Goal: Transaction & Acquisition: Purchase product/service

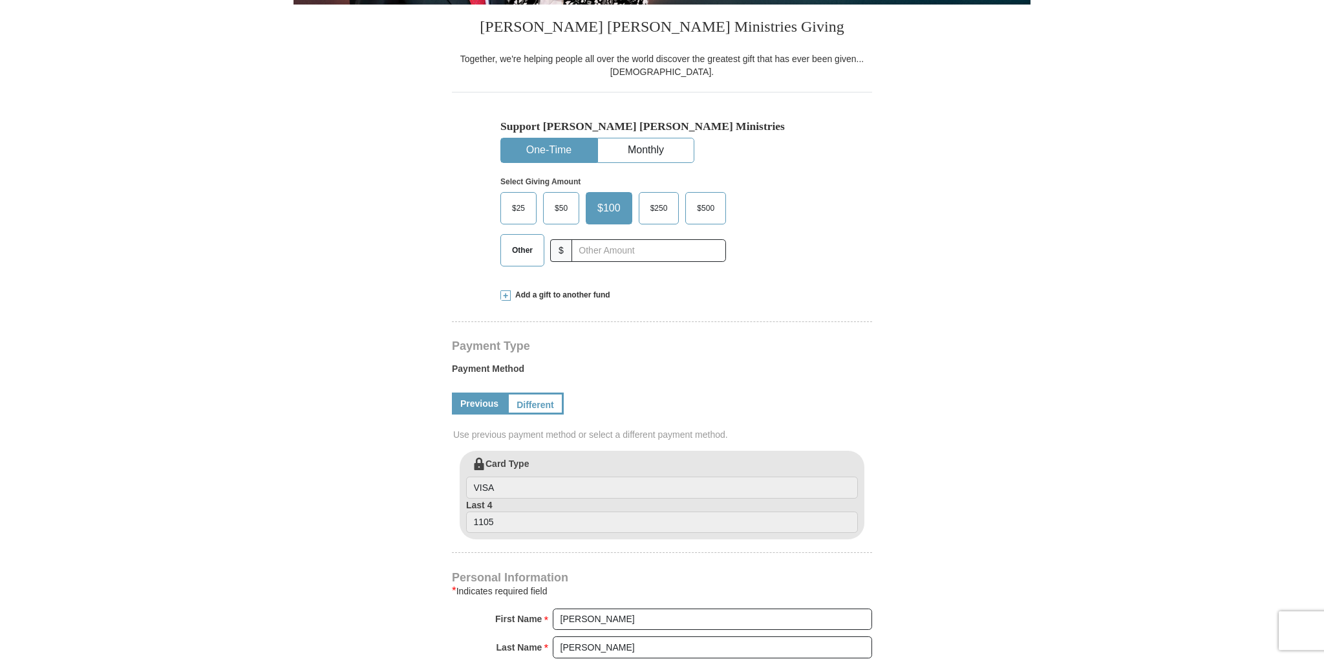
select select "FL"
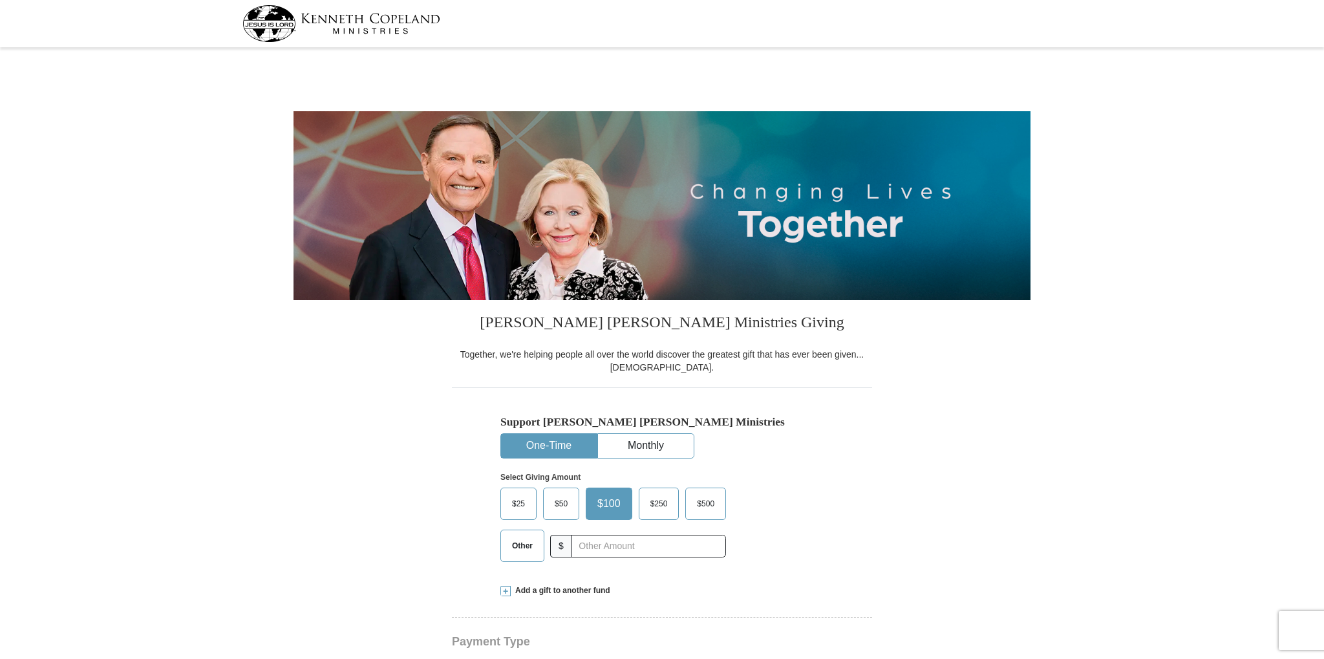
select select "FL"
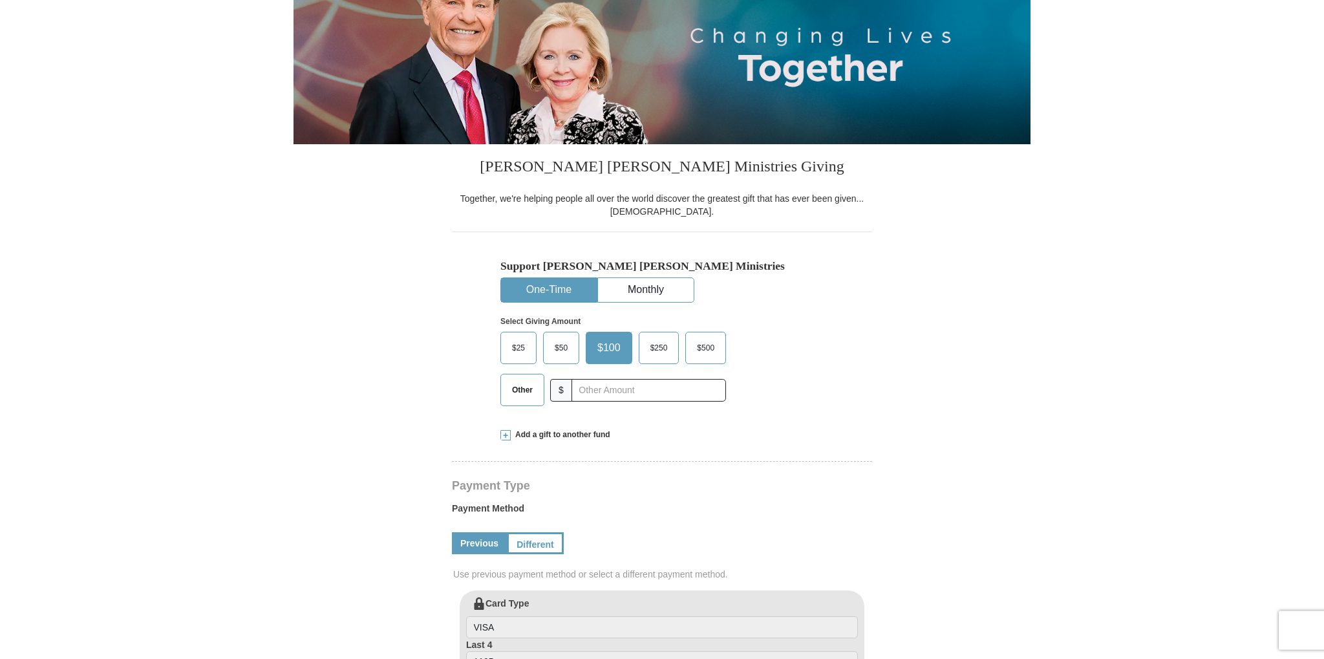
scroll to position [198, 0]
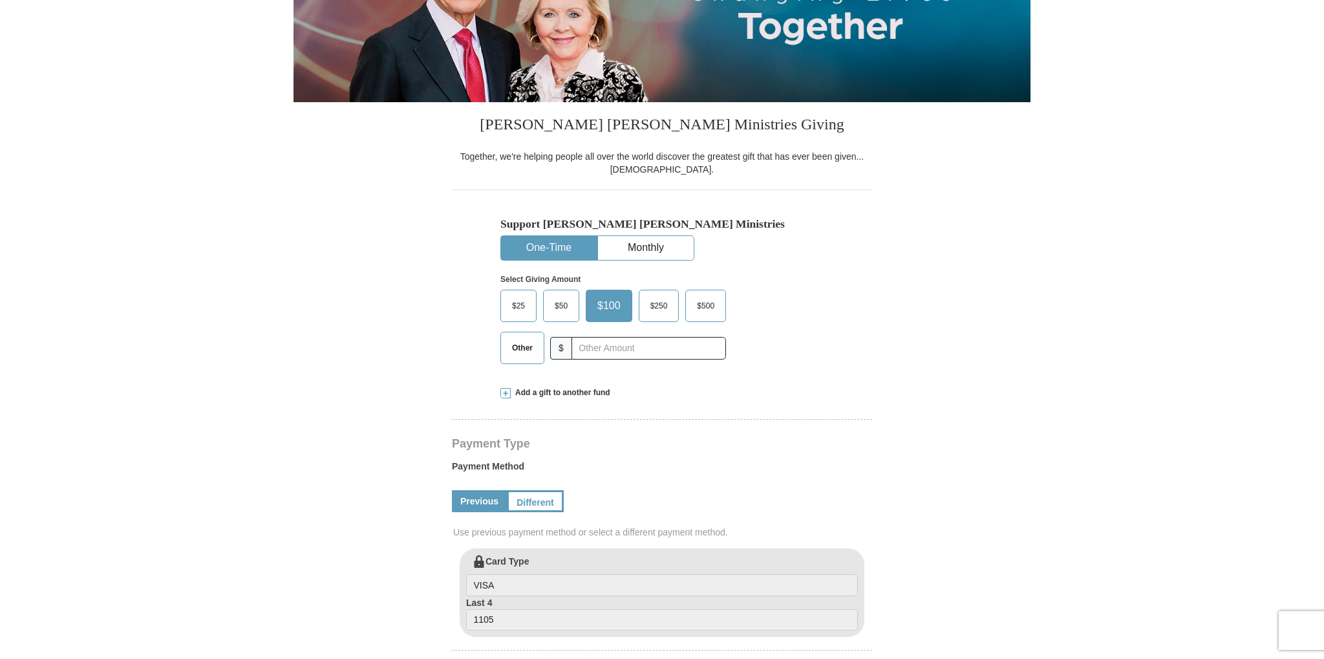
click at [554, 317] on label "$50" at bounding box center [561, 305] width 35 height 31
click at [0, 0] on input "$50" at bounding box center [0, 0] width 0 height 0
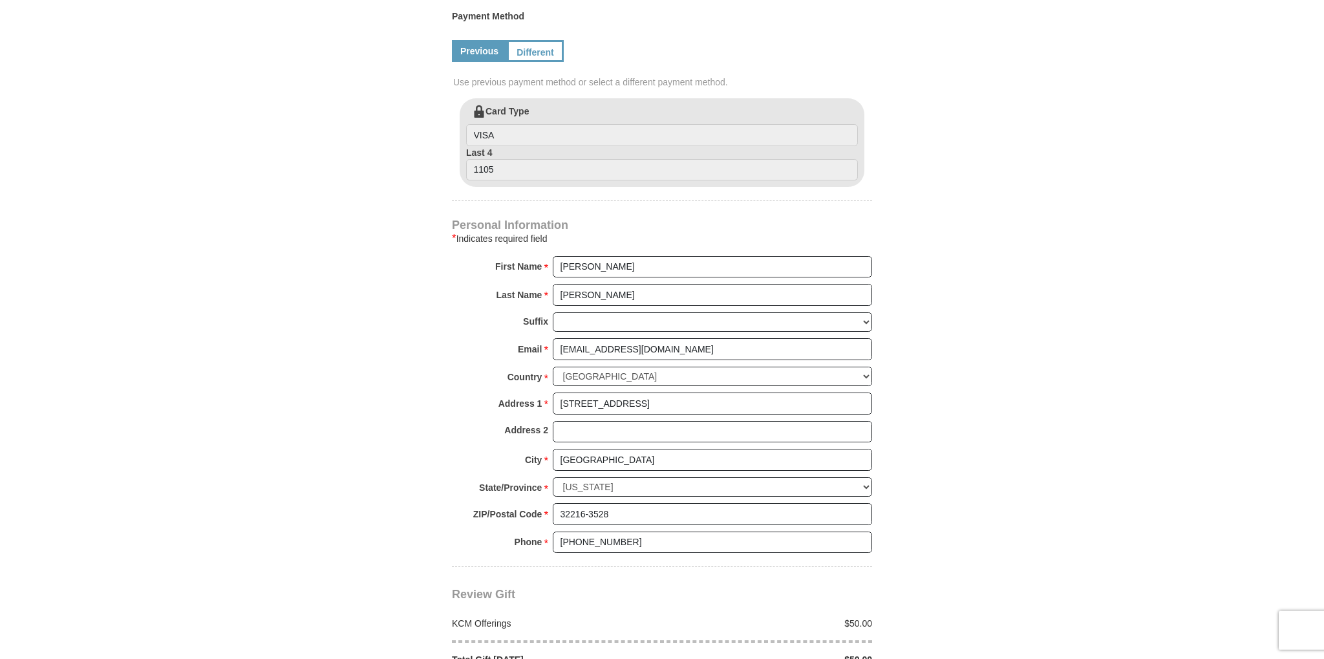
scroll to position [725, 0]
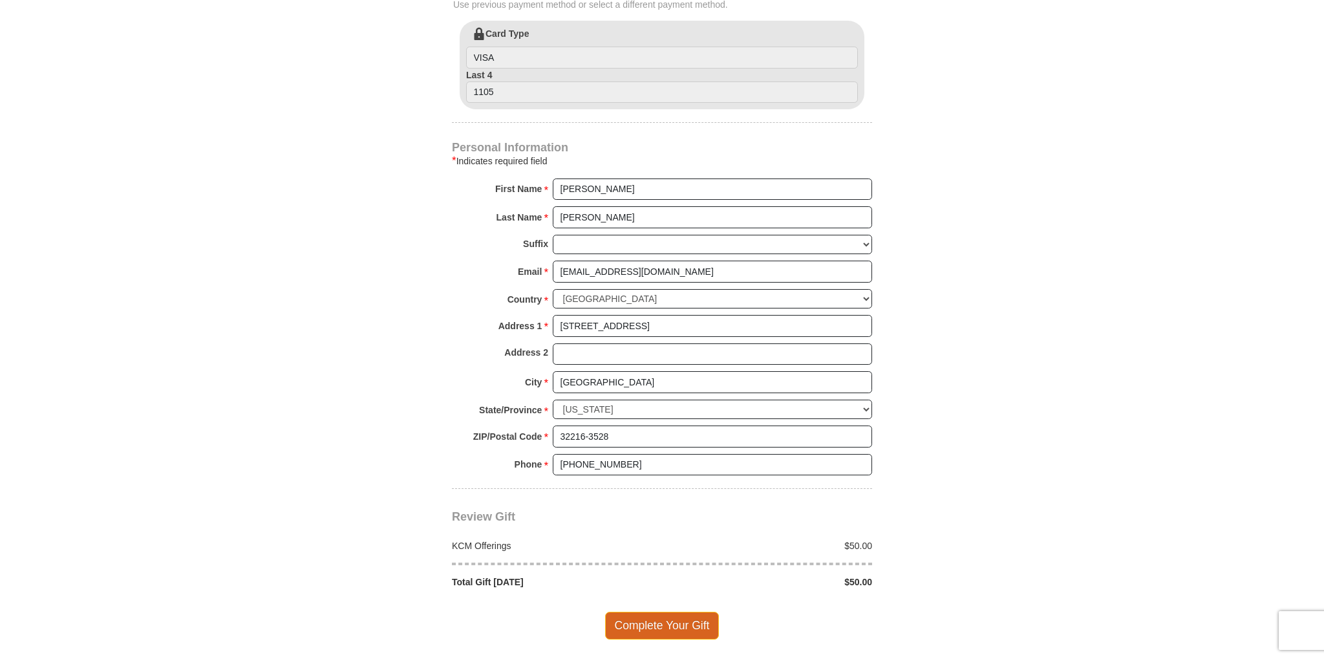
click at [691, 621] on span "Complete Your Gift" at bounding box center [662, 625] width 114 height 27
